Goal: Task Accomplishment & Management: Use online tool/utility

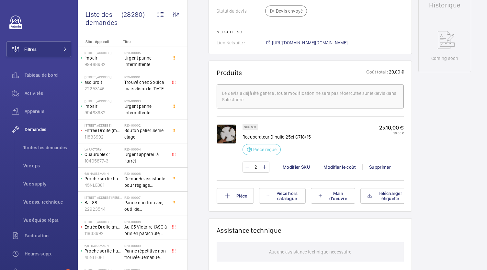
scroll to position [330, 0]
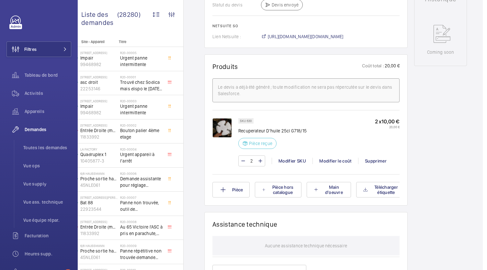
scroll to position [257, 0]
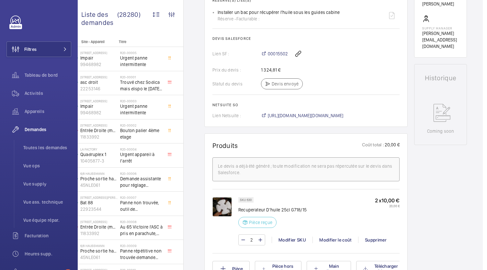
drag, startPoint x: 345, startPoint y: 181, endPoint x: 426, endPoint y: 209, distance: 85.4
click at [426, 209] on div "Working bat. A 30510333 Voir les dernières visites 4283 - PARIS TERRAGE 14, rue…" at bounding box center [440, 165] width 53 height 718
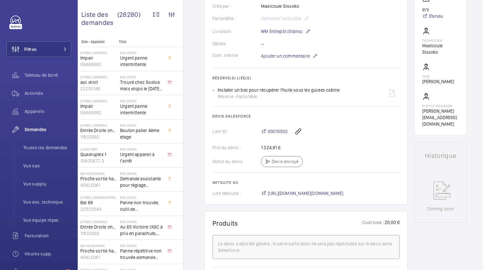
scroll to position [180, 0]
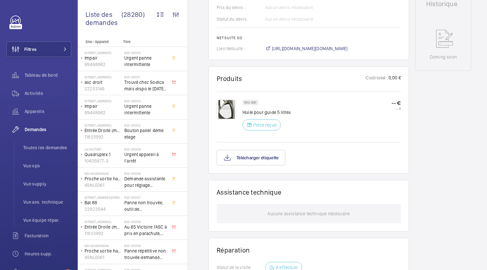
scroll to position [308, 0]
click at [264, 155] on button "Télécharger étiquette" at bounding box center [250, 157] width 69 height 16
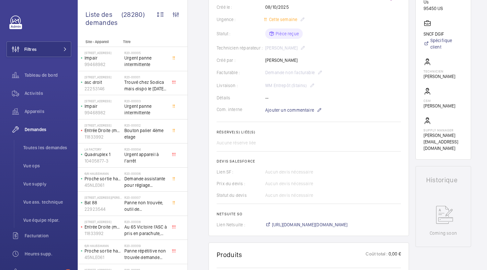
scroll to position [129, 0]
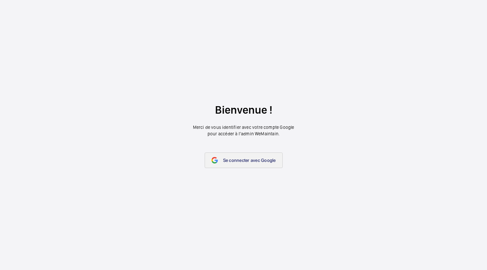
click at [240, 159] on span "Se connecter avec Google" at bounding box center [249, 160] width 53 height 5
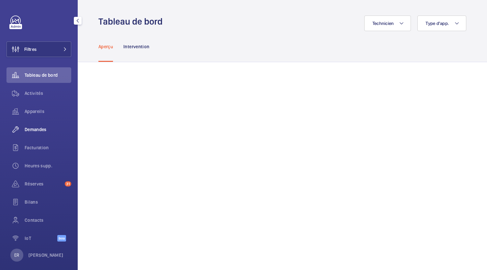
click at [32, 131] on span "Demandes" at bounding box center [48, 129] width 47 height 6
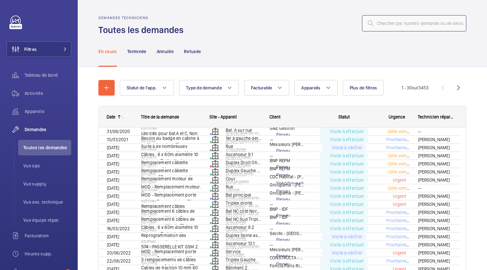
click at [405, 23] on input "text" at bounding box center [414, 23] width 104 height 16
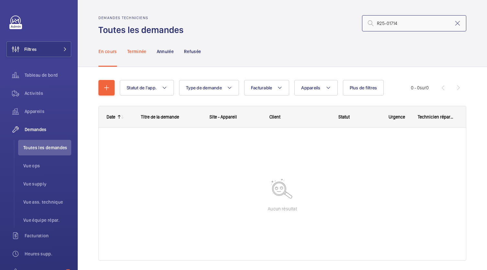
type input "R25-01714"
click at [136, 48] on p "Terminée" at bounding box center [136, 51] width 19 height 6
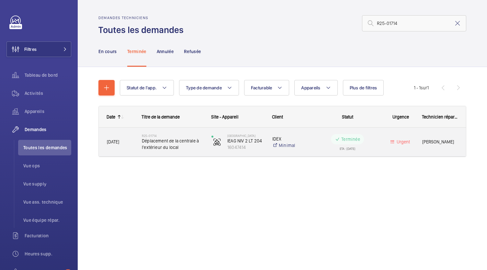
click at [179, 142] on span "Déplacement de la centrale à l'extérieur du local" at bounding box center [172, 143] width 61 height 13
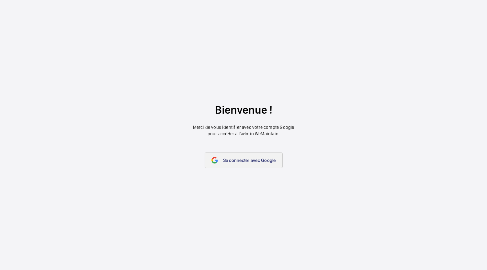
click at [235, 161] on span "Se connecter avec Google" at bounding box center [249, 160] width 53 height 5
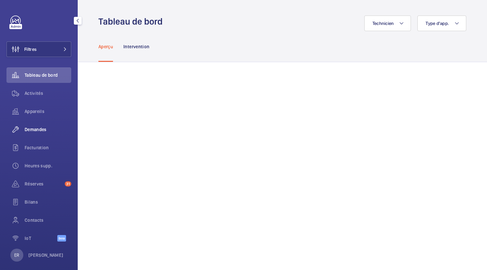
click at [38, 128] on span "Demandes" at bounding box center [48, 129] width 47 height 6
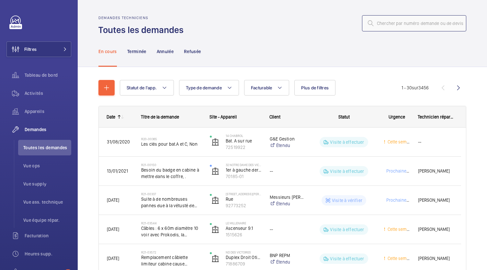
click at [383, 25] on input "text" at bounding box center [414, 23] width 104 height 16
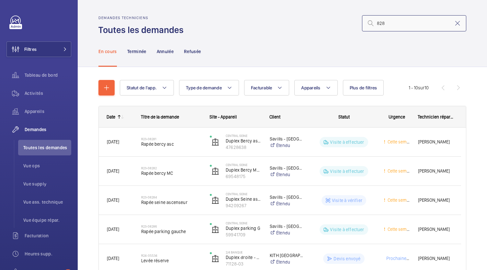
drag, startPoint x: 383, startPoint y: 25, endPoint x: 368, endPoint y: 25, distance: 15.5
click at [368, 25] on div "828" at bounding box center [414, 23] width 104 height 16
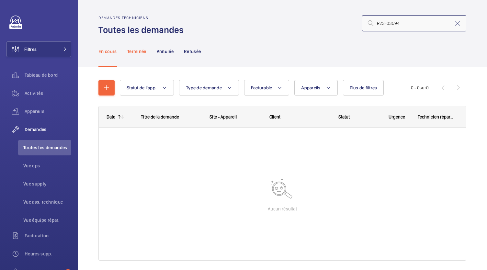
type input "R23-03594"
click at [133, 51] on p "Terminée" at bounding box center [136, 51] width 19 height 6
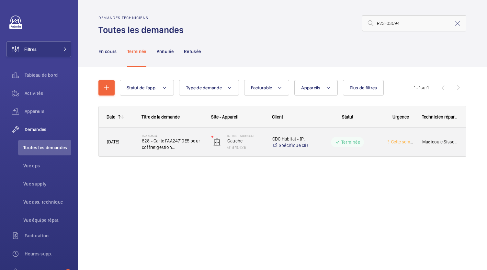
click at [164, 147] on span "828 - Carte FAA24710E5 pour coffret gestion treuil Montanari - sert également p…" at bounding box center [172, 143] width 61 height 13
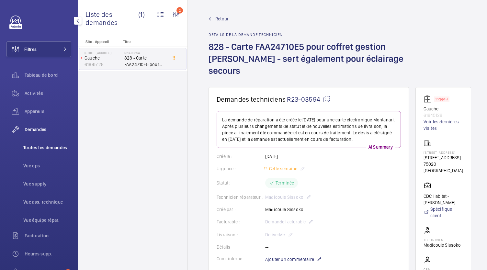
click at [47, 146] on span "Toutes les demandes" at bounding box center [47, 147] width 48 height 6
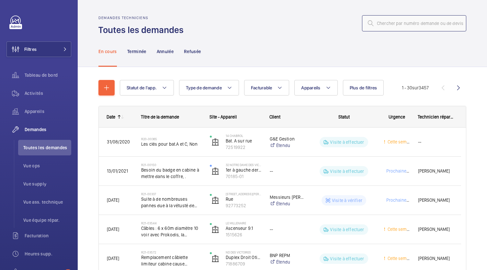
click at [388, 26] on input "text" at bounding box center [414, 23] width 104 height 16
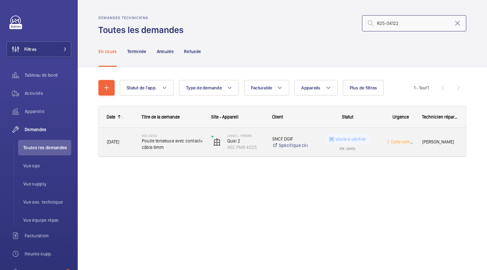
type input "R25-04122"
click at [180, 139] on span "Poulie tendeuse avec contact+ câble 8mm" at bounding box center [172, 143] width 61 height 13
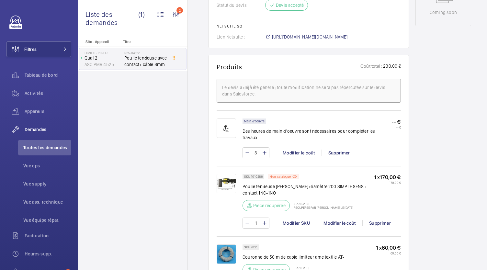
scroll to position [359, 0]
drag, startPoint x: 263, startPoint y: 168, endPoint x: 251, endPoint y: 169, distance: 12.0
click at [251, 173] on div "SKU 1010286" at bounding box center [253, 175] width 22 height 5
copy p "1010286"
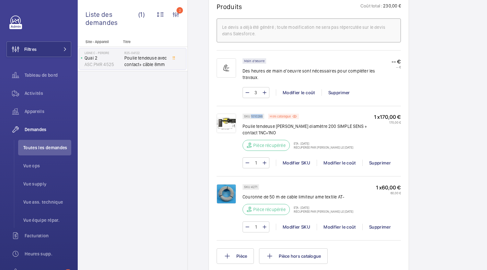
scroll to position [419, 0]
click at [178, 119] on div "Site - Appareil Titre Ligne C - PEREIRE Quai 2 ASC.PMR 4525 R25-04122 Poulie te…" at bounding box center [133, 154] width 110 height 230
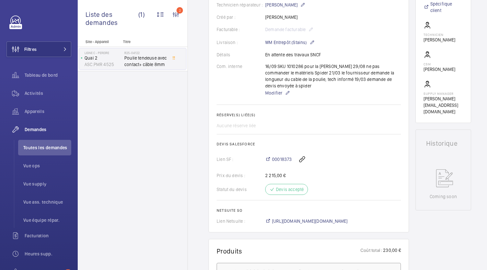
scroll to position [0, 0]
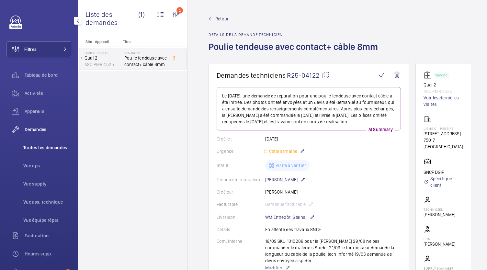
click at [52, 150] on span "Toutes les demandes" at bounding box center [47, 147] width 48 height 6
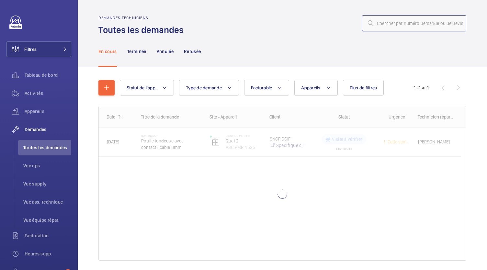
click at [394, 21] on input "text" at bounding box center [414, 23] width 104 height 16
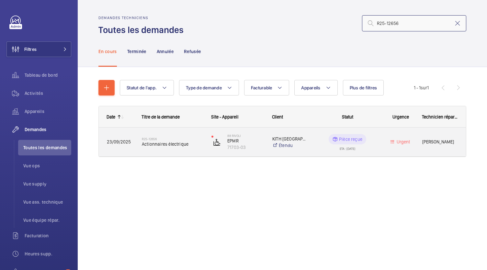
type input "R25-12656"
click at [170, 143] on span "Actionnaires électrique" at bounding box center [172, 144] width 61 height 6
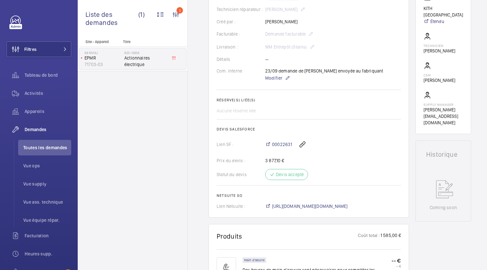
scroll to position [164, 0]
click at [317, 206] on span "[URL][DOMAIN_NAME][DOMAIN_NAME]" at bounding box center [310, 206] width 76 height 6
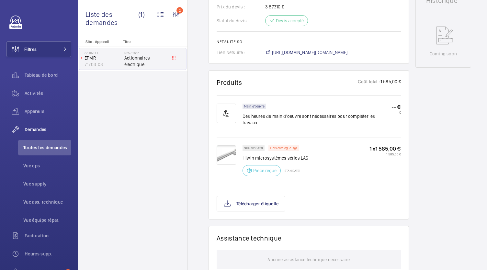
scroll to position [318, 0]
click at [327, 52] on span "[URL][DOMAIN_NAME][DOMAIN_NAME]" at bounding box center [310, 52] width 76 height 6
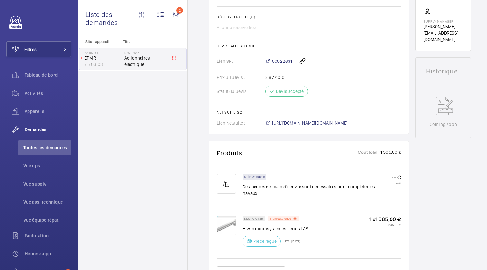
scroll to position [303, 0]
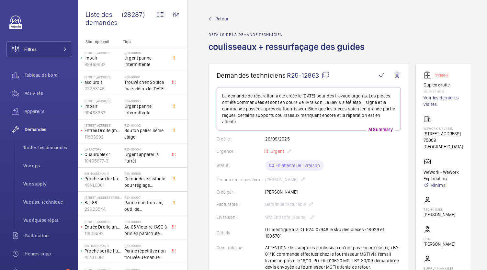
click at [305, 176] on div "Technicien réparateur : [PERSON_NAME]" at bounding box center [308, 180] width 184 height 8
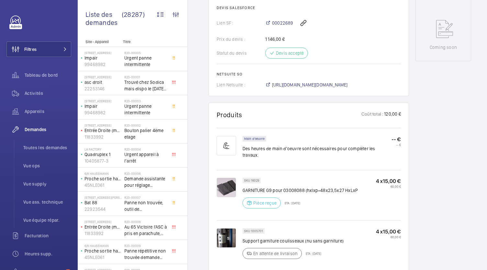
scroll to position [332, 0]
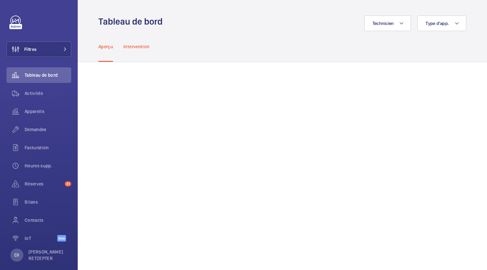
click at [141, 44] on p "Intervention" at bounding box center [136, 46] width 26 height 6
click at [106, 43] on p "Aperçu" at bounding box center [105, 46] width 15 height 6
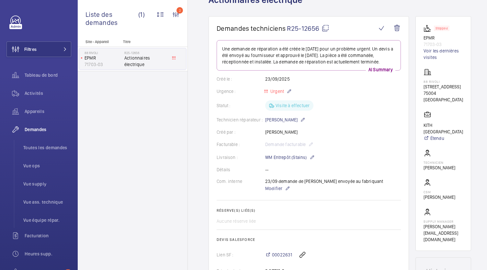
scroll to position [30, 0]
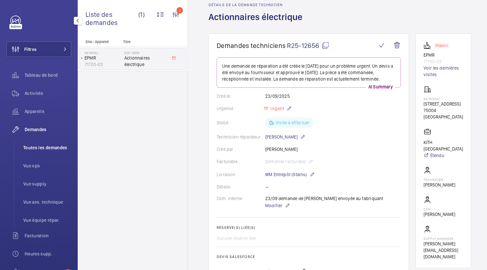
click at [42, 153] on li "Toutes les demandes" at bounding box center [44, 148] width 53 height 16
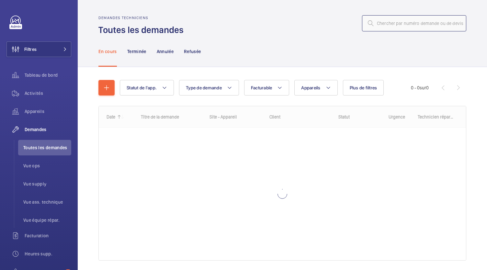
click at [393, 26] on input "text" at bounding box center [414, 23] width 104 height 16
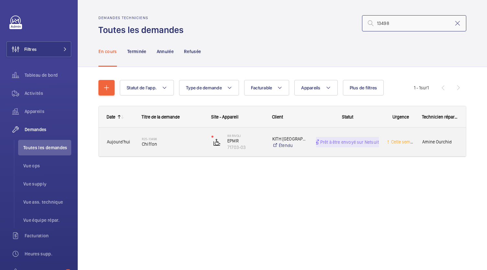
type input "13498"
click at [158, 141] on span "Chiffon" at bounding box center [172, 144] width 61 height 6
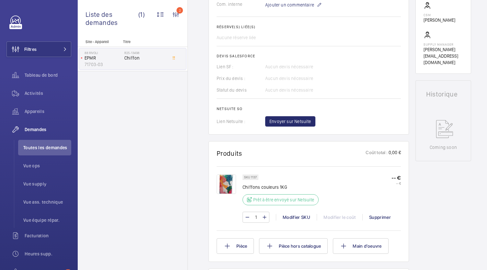
scroll to position [224, 0]
click at [278, 120] on span "Envoyer sur Netsuite" at bounding box center [290, 121] width 42 height 6
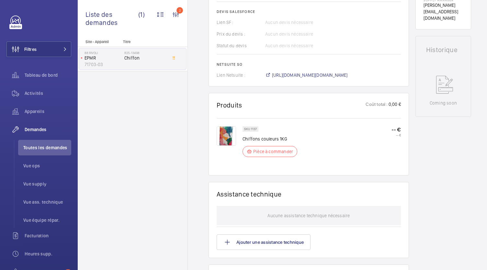
scroll to position [269, 0]
click at [292, 73] on span "[URL][DOMAIN_NAME][DOMAIN_NAME]" at bounding box center [310, 74] width 76 height 6
